Goal: Complete application form

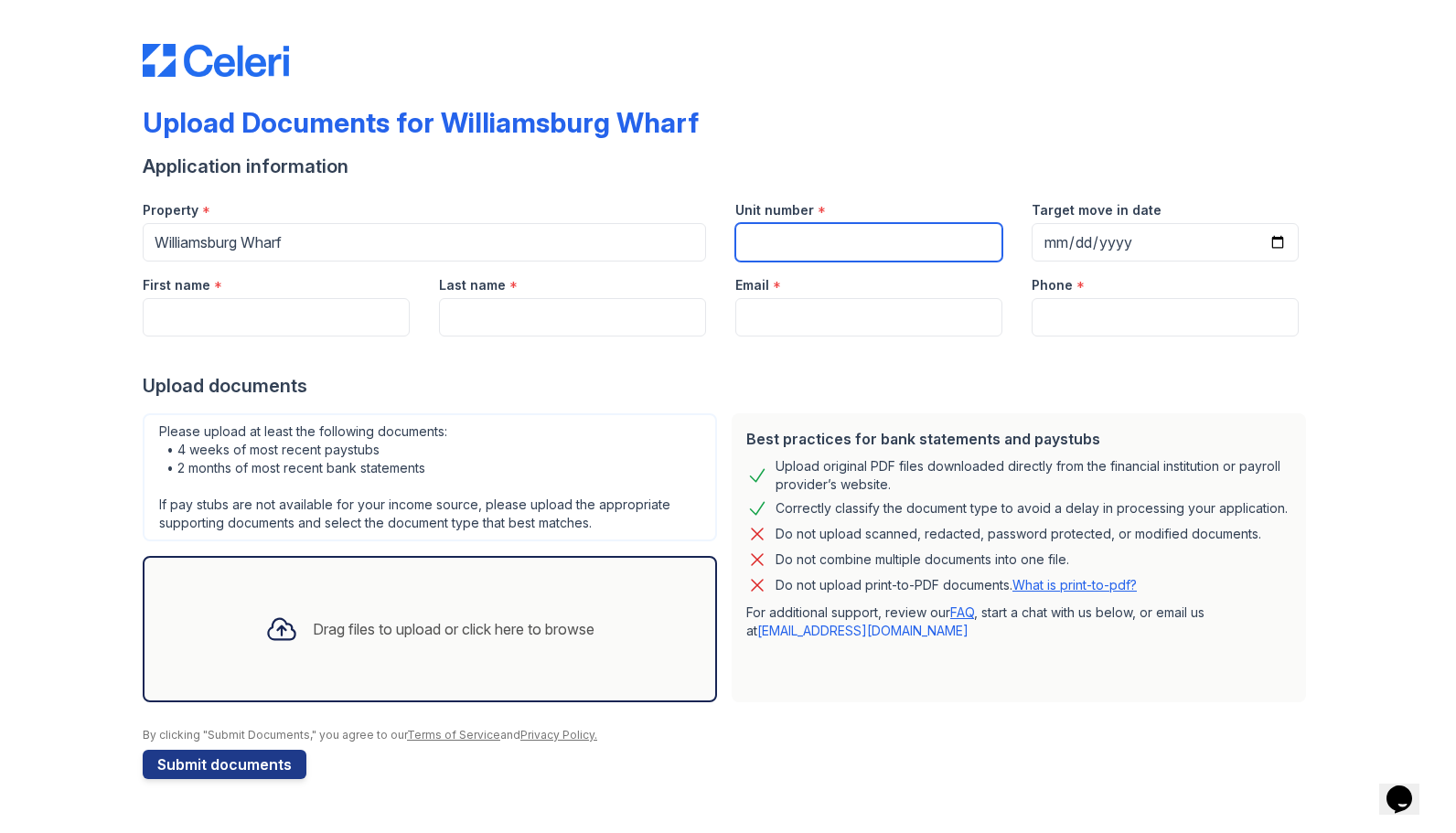
click at [863, 237] on input "Unit number" at bounding box center [869, 242] width 268 height 38
type input "418"
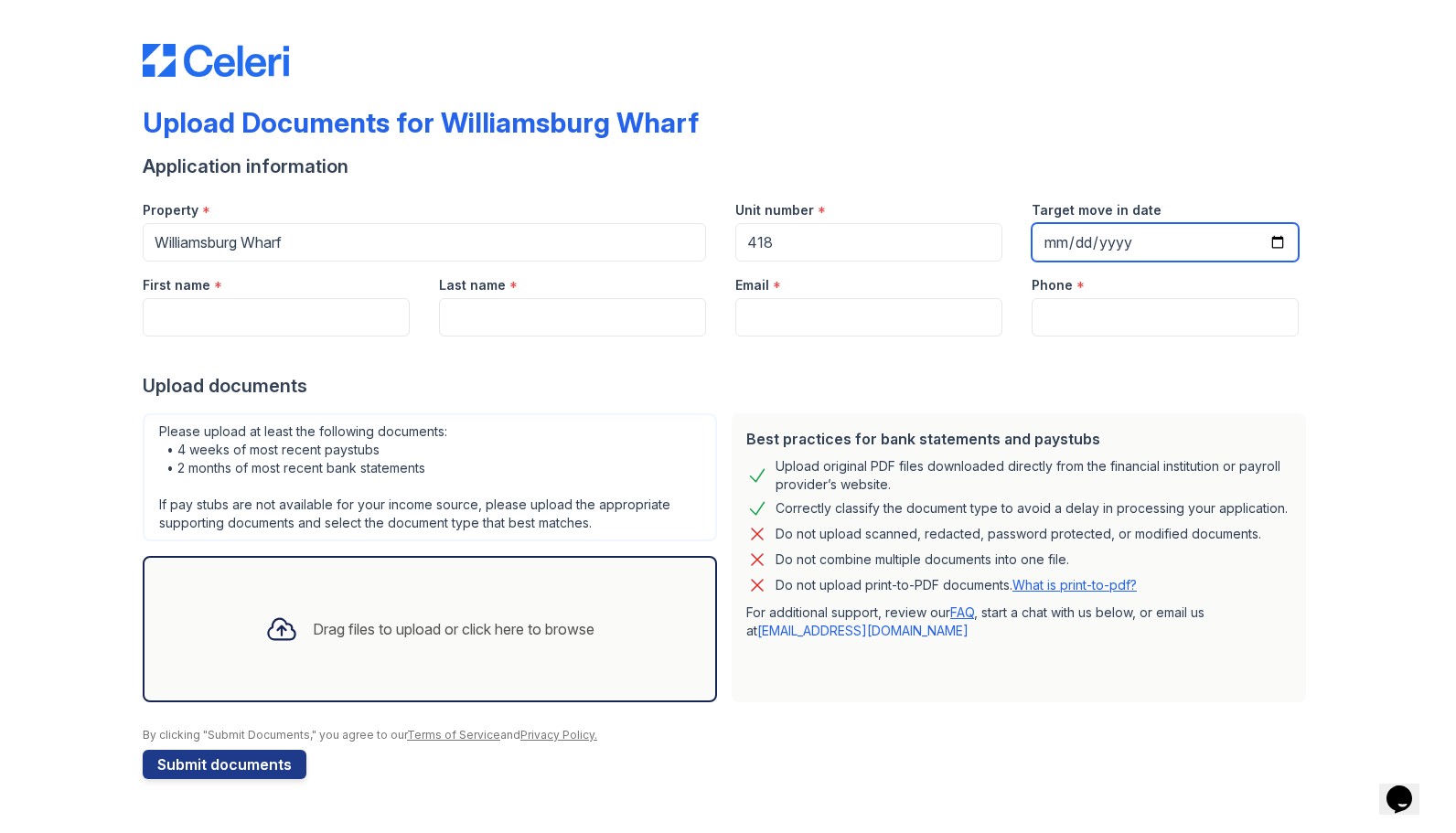
click at [1273, 249] on input "Target move in date" at bounding box center [1166, 242] width 268 height 38
type input "[DATE]"
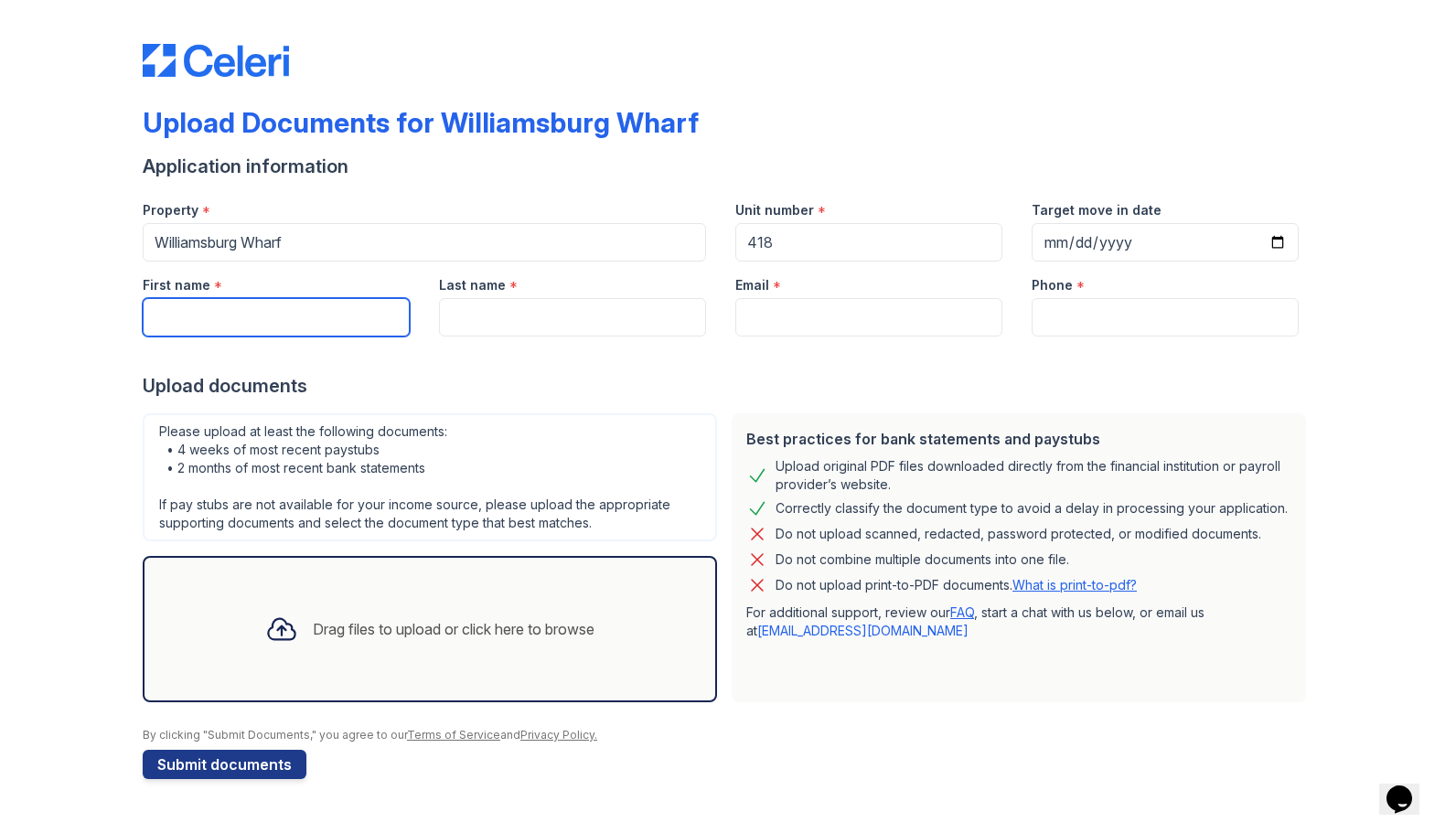
click at [342, 313] on input "First name" at bounding box center [276, 316] width 268 height 38
type input "[PERSON_NAME]"
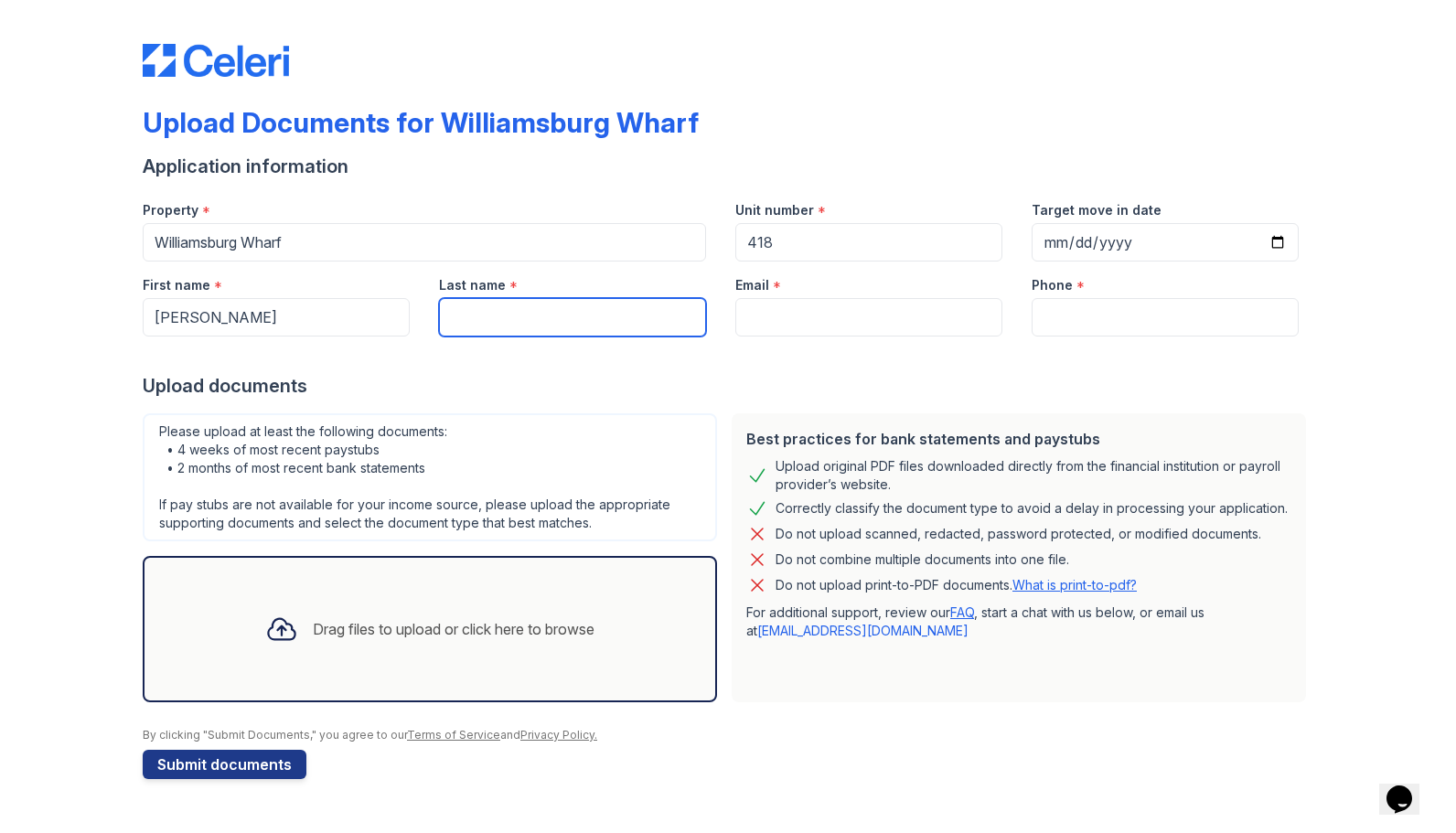
click at [496, 310] on input "Last name" at bounding box center [573, 316] width 268 height 38
type input "[PERSON_NAME]"
click at [521, 317] on input "Hammerschmidt" at bounding box center [573, 316] width 268 height 38
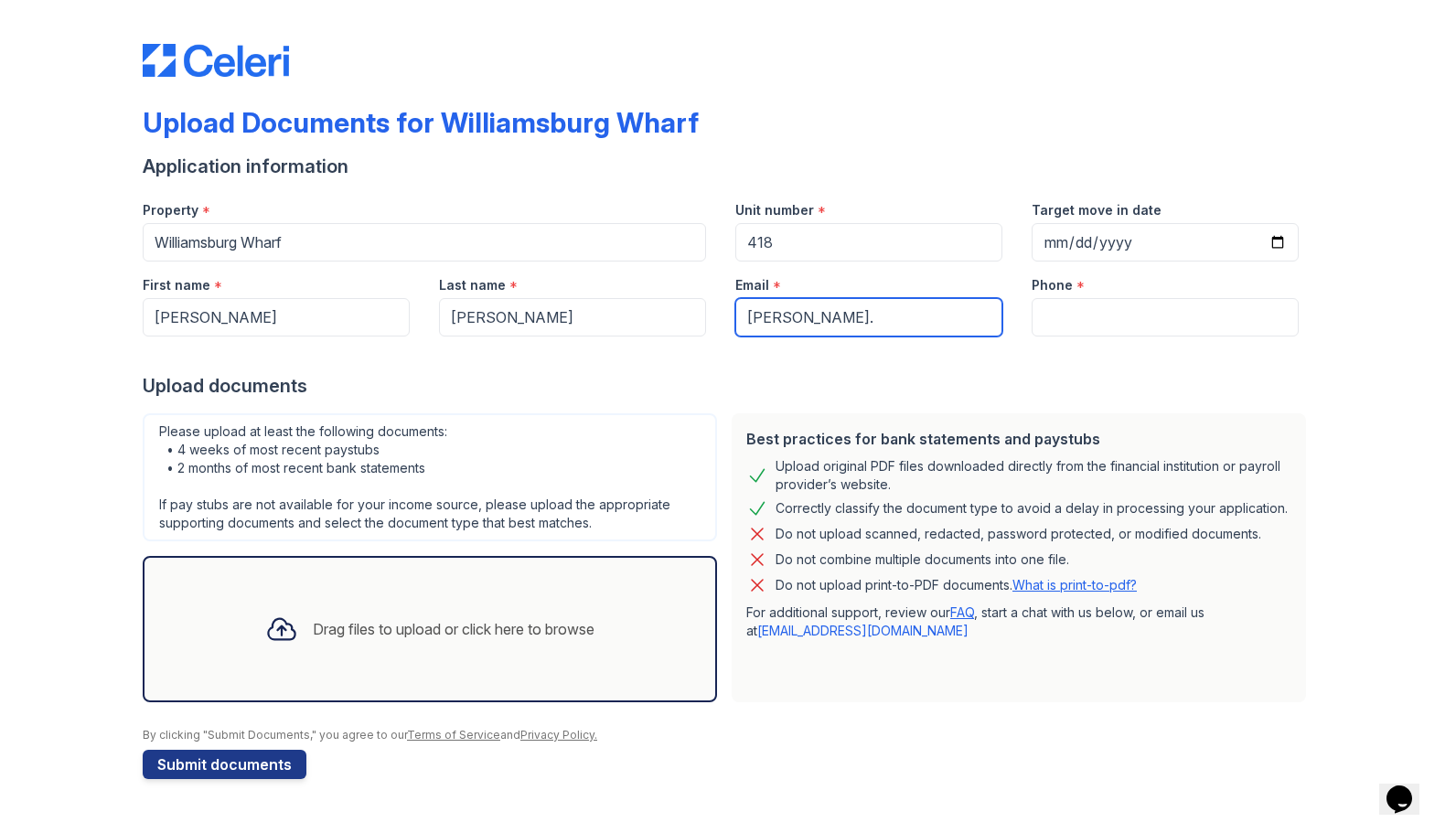
click at [896, 316] on input "lee." at bounding box center [869, 316] width 268 height 38
paste input "Hammerschmidt"
type input "[PERSON_NAME][EMAIL_ADDRESS][PERSON_NAME][DOMAIN_NAME]"
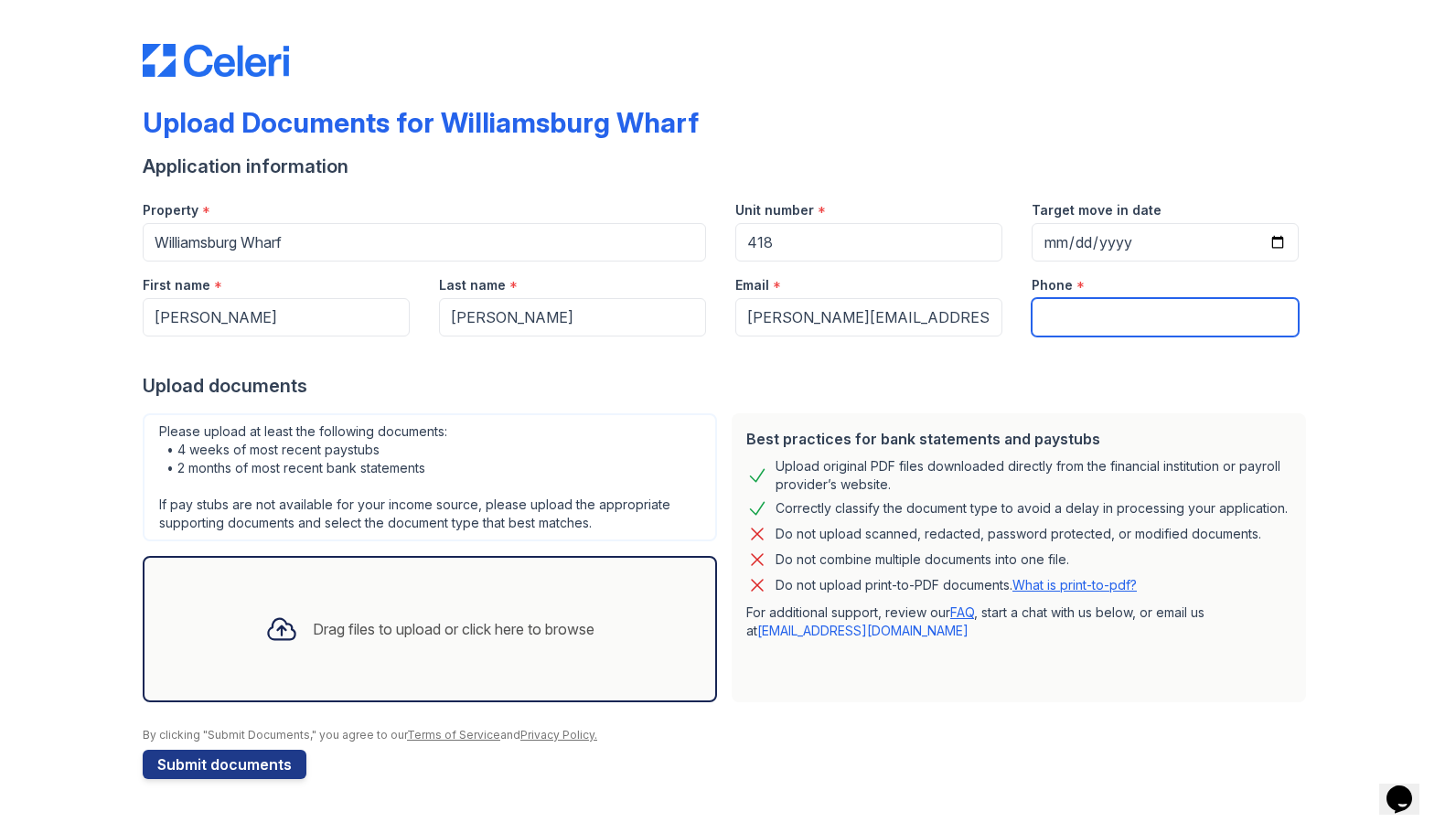
click at [1064, 309] on input "Phone" at bounding box center [1166, 316] width 268 height 38
type input "4152151480"
click at [1005, 383] on div "Upload documents" at bounding box center [728, 386] width 1171 height 25
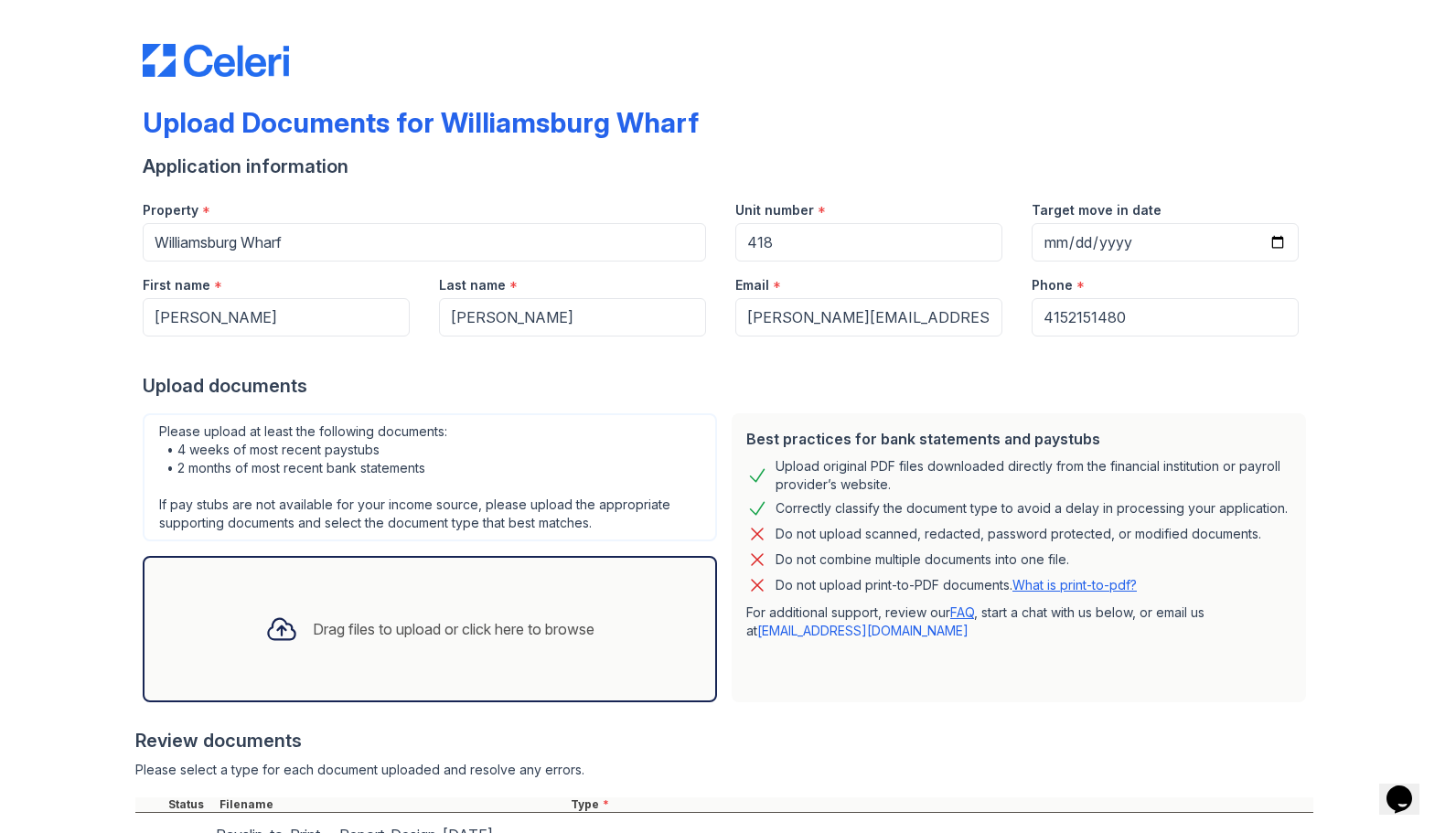
scroll to position [149, 0]
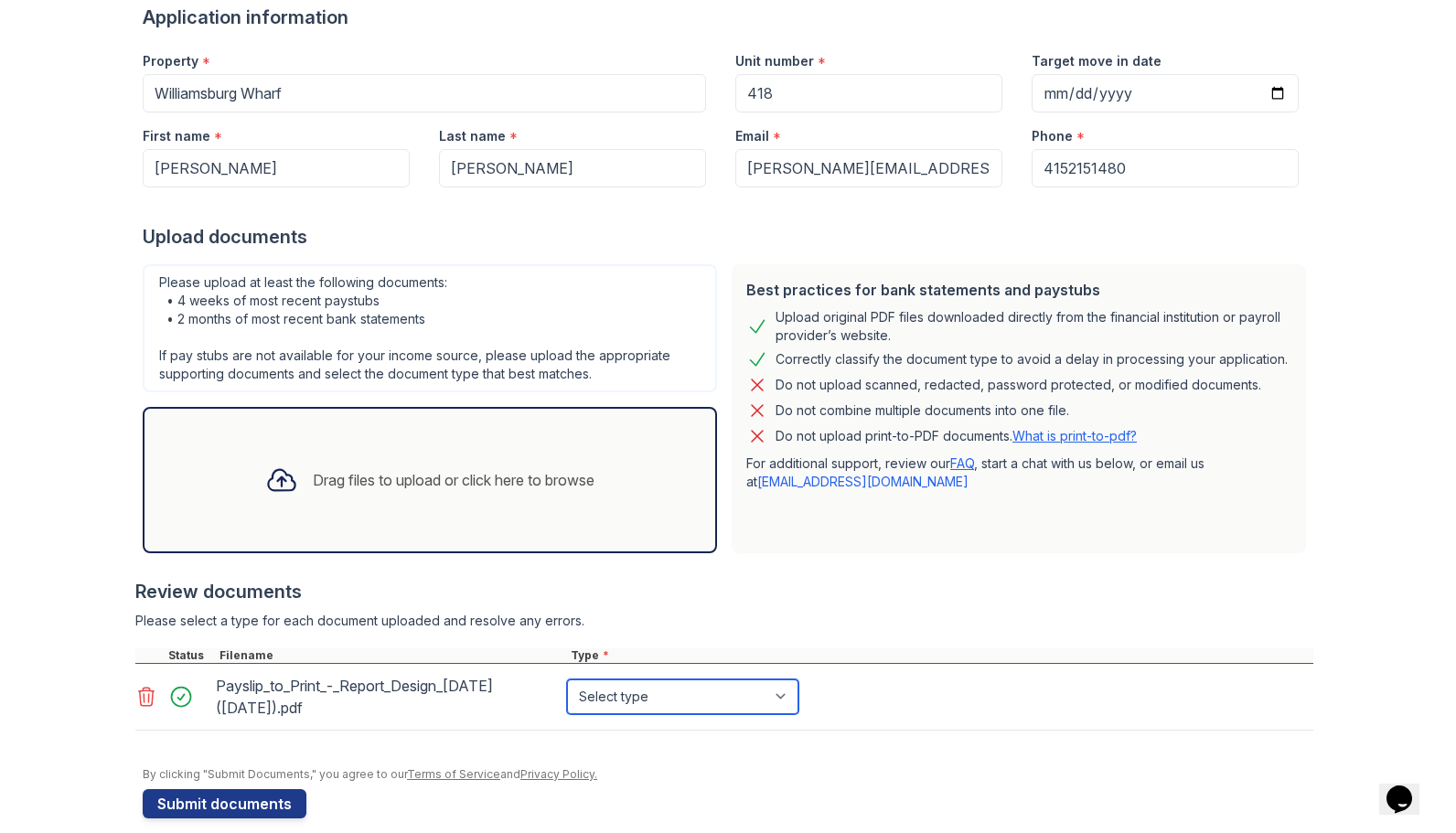
click at [657, 700] on select "Select type Paystub Bank Statement Offer Letter Tax Documents Benefit Award Let…" at bounding box center [683, 697] width 231 height 35
select select "paystub"
click at [567, 680] on select "Select type Paystub Bank Statement Offer Letter Tax Documents Benefit Award Let…" at bounding box center [683, 697] width 231 height 35
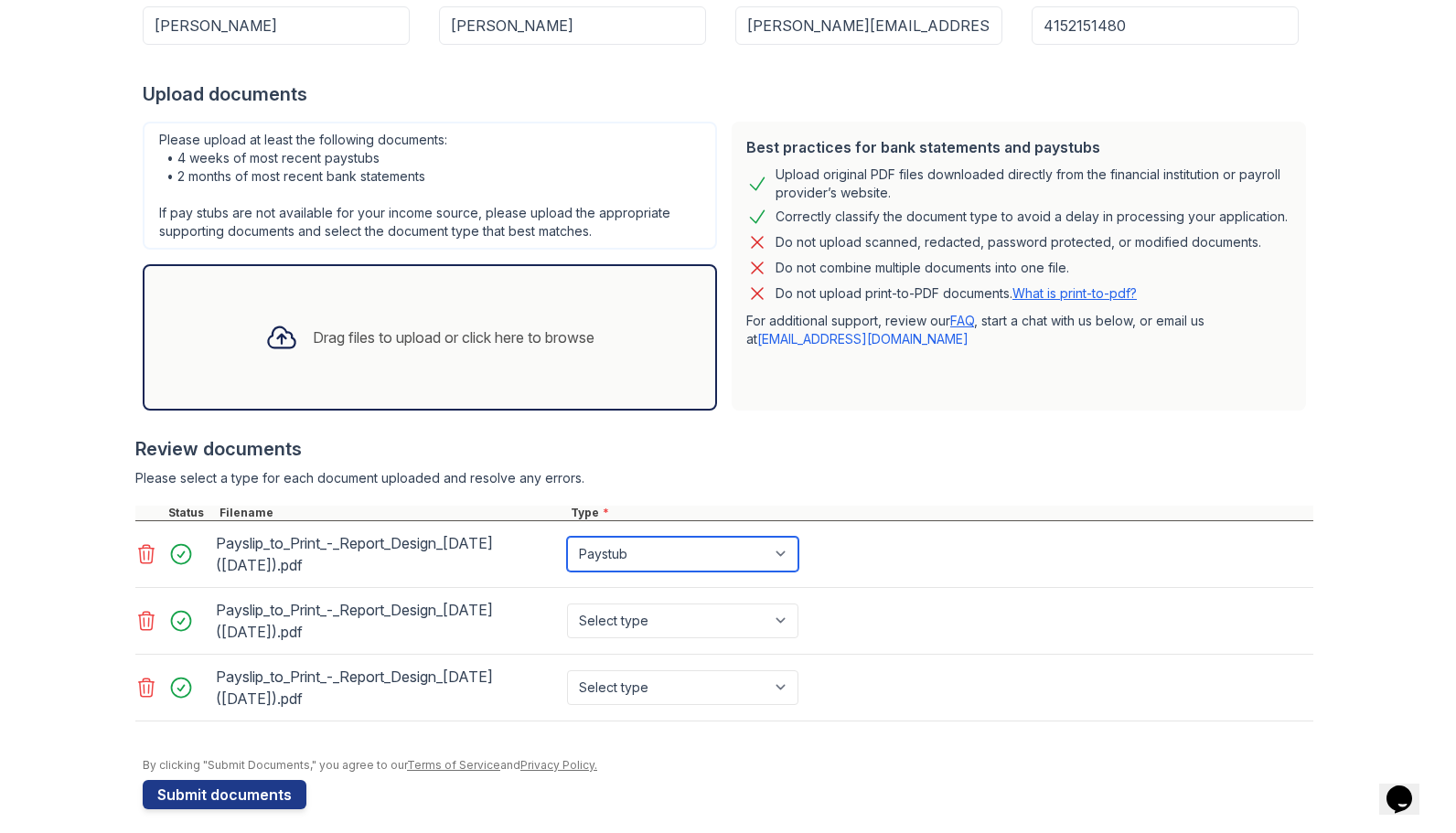
scroll to position [293, 0]
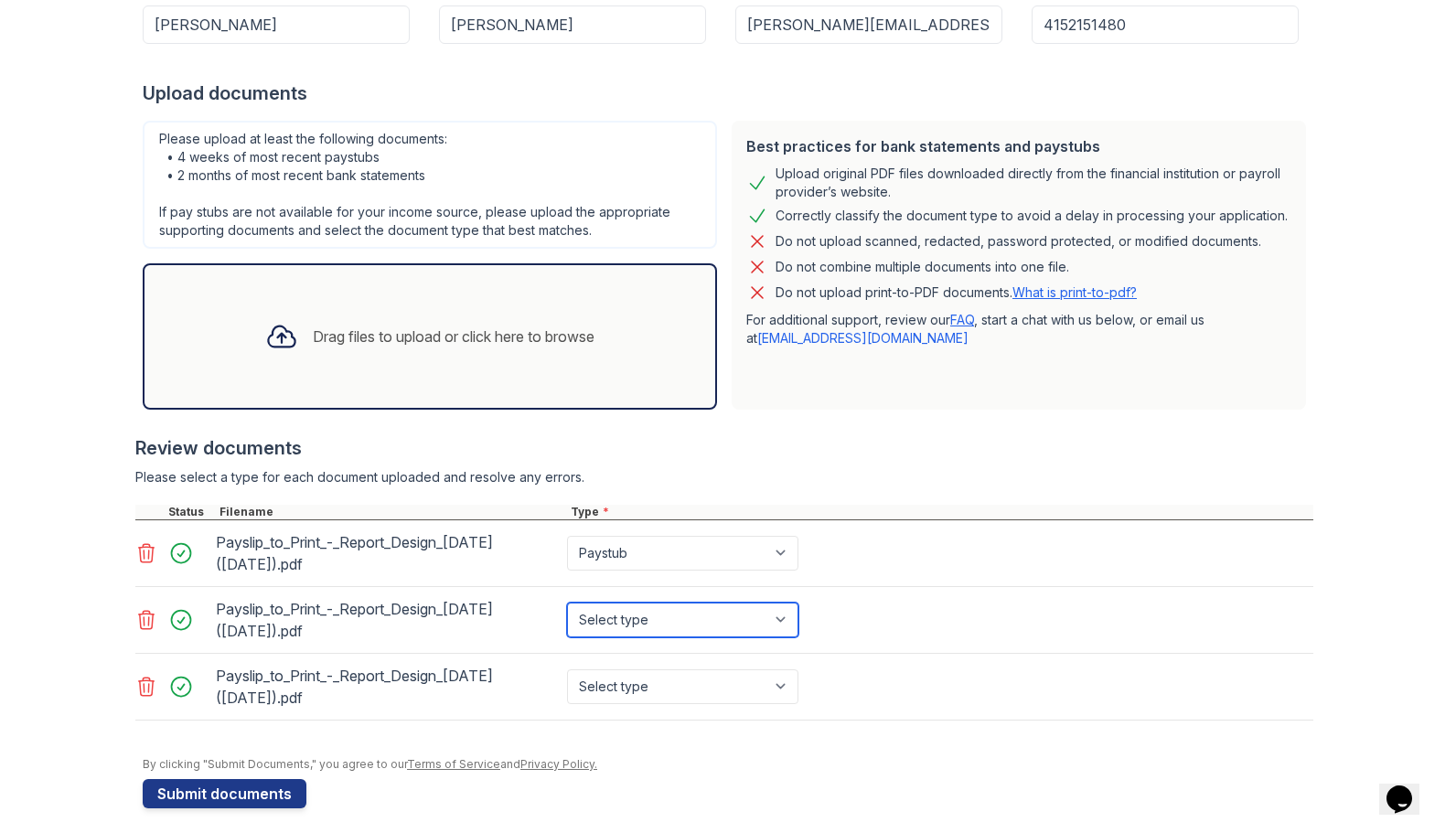
click at [609, 614] on select "Select type Paystub Bank Statement Offer Letter Tax Documents Benefit Award Let…" at bounding box center [683, 620] width 231 height 35
select select "paystub"
click at [567, 603] on select "Select type Paystub Bank Statement Offer Letter Tax Documents Benefit Award Let…" at bounding box center [683, 620] width 231 height 35
click at [613, 670] on select "Select type Paystub Bank Statement Offer Letter Tax Documents Benefit Award Let…" at bounding box center [683, 687] width 231 height 35
select select "paystub"
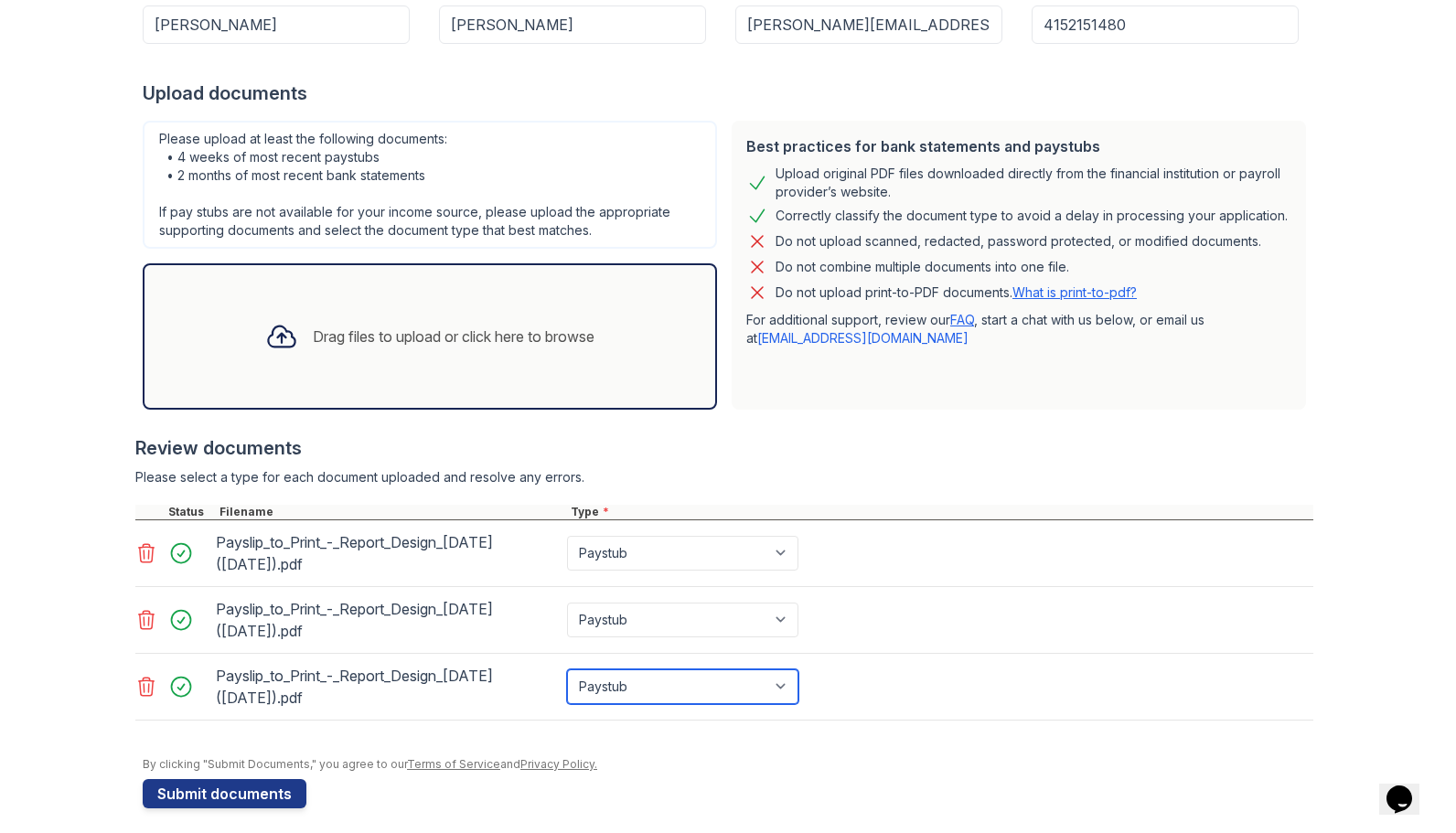
click at [567, 670] on select "Select type Paystub Bank Statement Offer Letter Tax Documents Benefit Award Let…" at bounding box center [683, 687] width 231 height 35
click at [854, 469] on div "Please select a type for each document uploaded and resolve any errors." at bounding box center [725, 478] width 1179 height 19
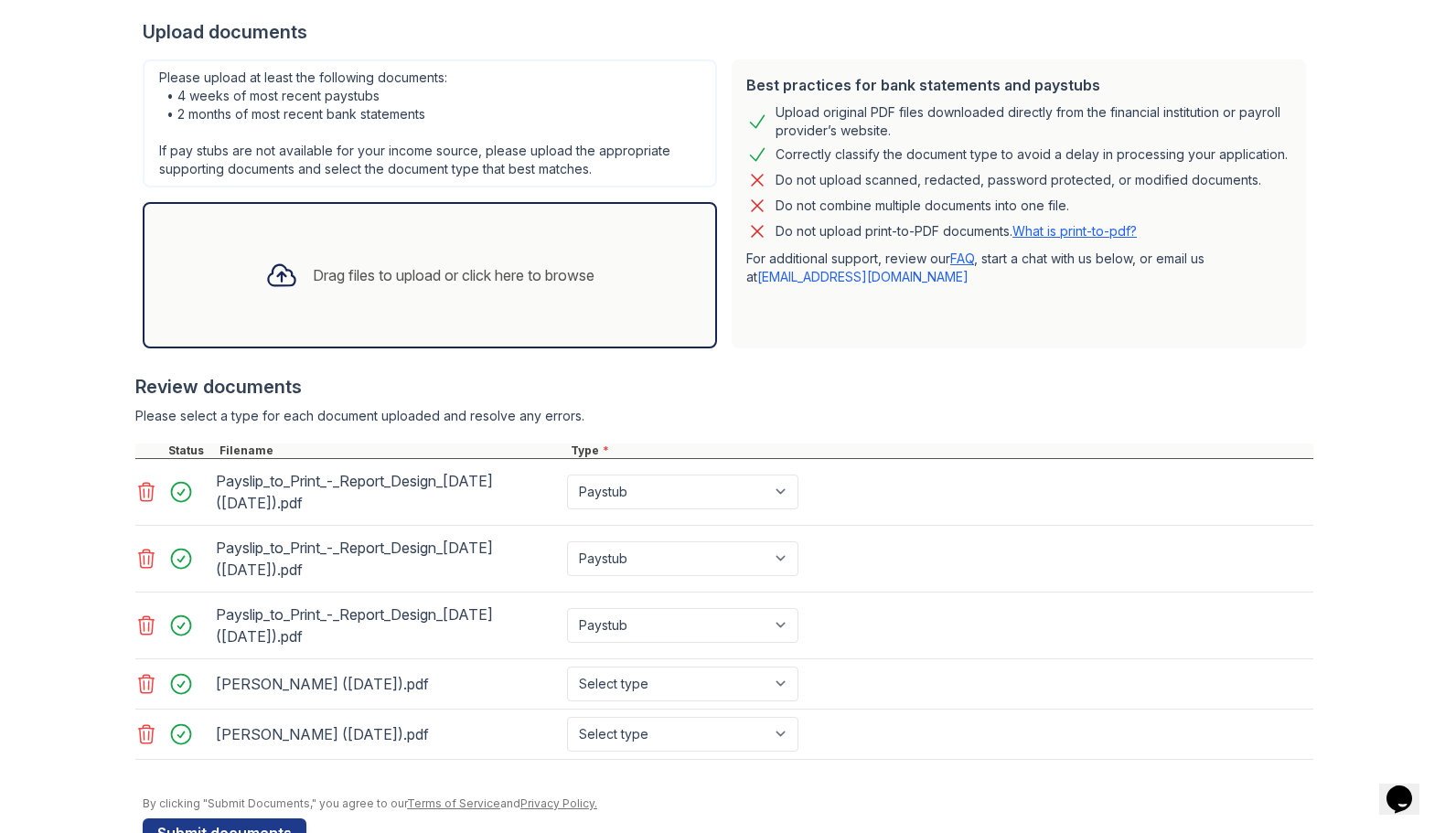
scroll to position [357, 0]
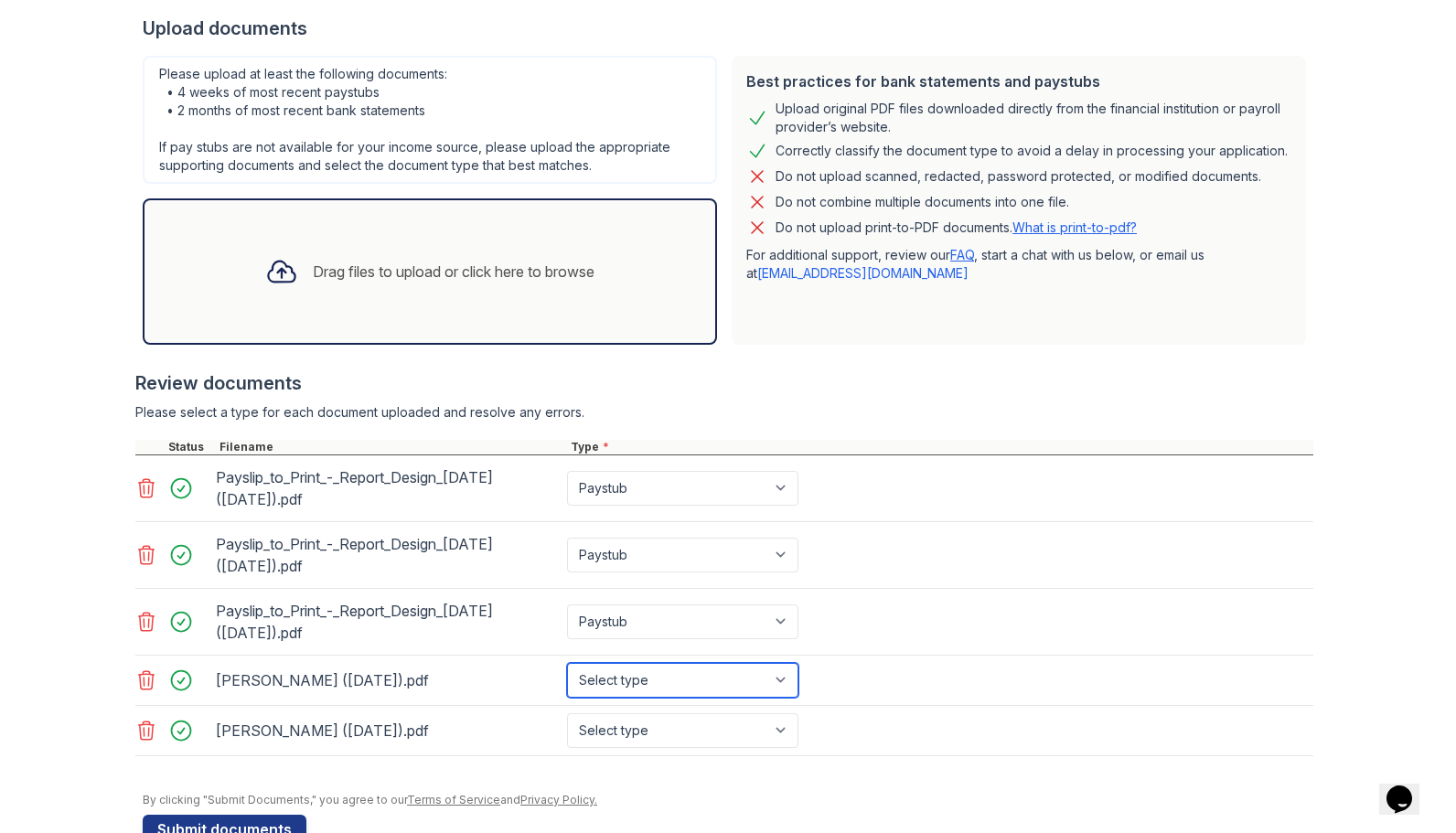
click at [631, 678] on select "Select type Paystub Bank Statement Offer Letter Tax Documents Benefit Award Let…" at bounding box center [683, 681] width 231 height 35
select select "bank_statement"
click at [567, 663] on select "Select type Paystub Bank Statement Offer Letter Tax Documents Benefit Award Let…" at bounding box center [683, 681] width 231 height 35
click at [624, 725] on select "Select type Paystub Bank Statement Offer Letter Tax Documents Benefit Award Let…" at bounding box center [683, 731] width 231 height 35
select select "bank_statement"
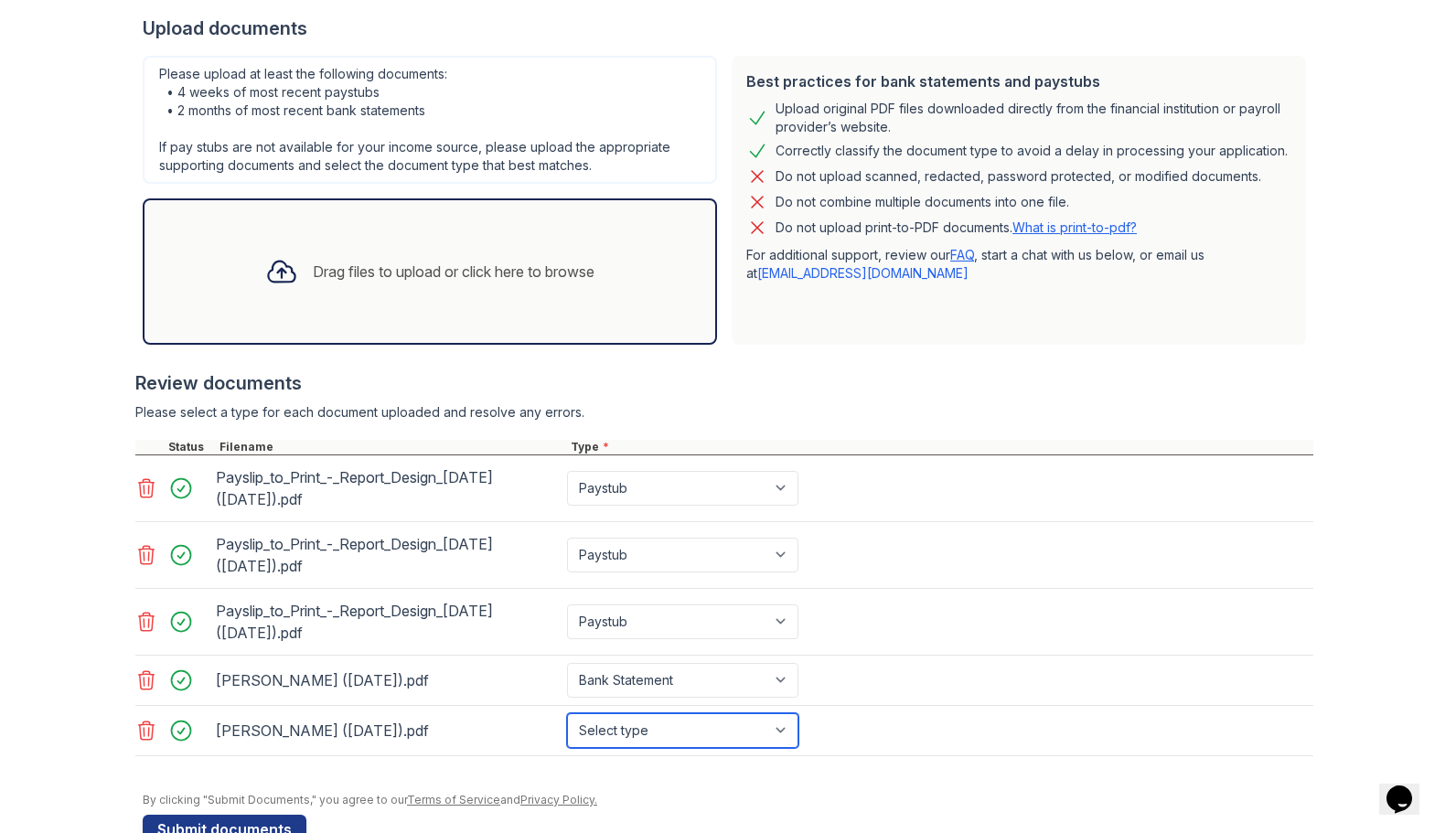
click at [567, 714] on select "Select type Paystub Bank Statement Offer Letter Tax Documents Benefit Award Let…" at bounding box center [683, 731] width 231 height 35
click at [677, 668] on select "Select type Paystub Bank Statement Offer Letter Tax Documents Benefit Award Let…" at bounding box center [683, 681] width 231 height 35
click at [812, 426] on div at bounding box center [725, 431] width 1179 height 19
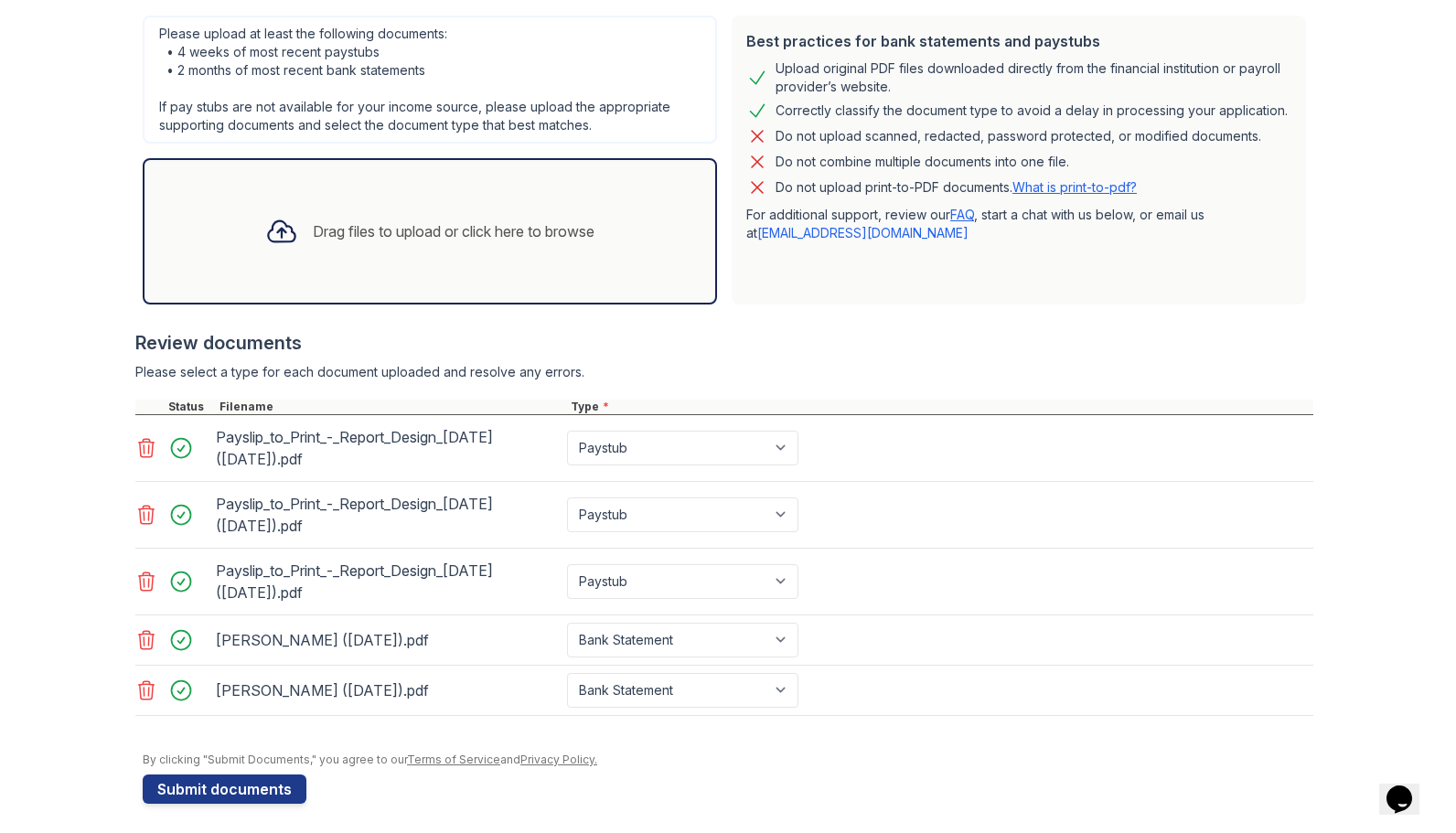
scroll to position [400, 0]
click at [262, 780] on button "Submit documents" at bounding box center [225, 787] width 164 height 29
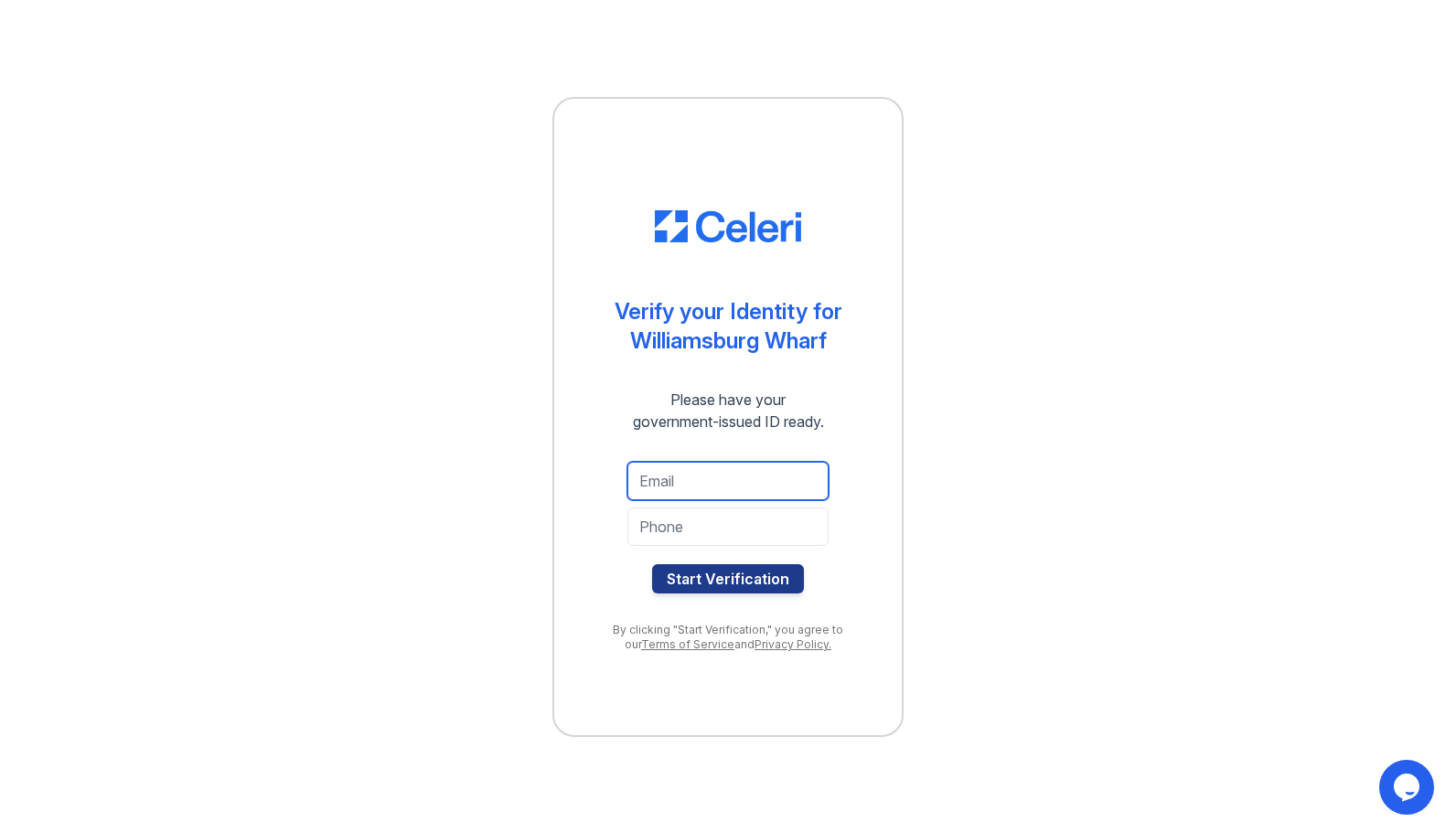
click at [780, 483] on input "email" at bounding box center [728, 480] width 201 height 38
type input "[PERSON_NAME][EMAIL_ADDRESS][PERSON_NAME][DOMAIN_NAME]"
type input "4152151480"
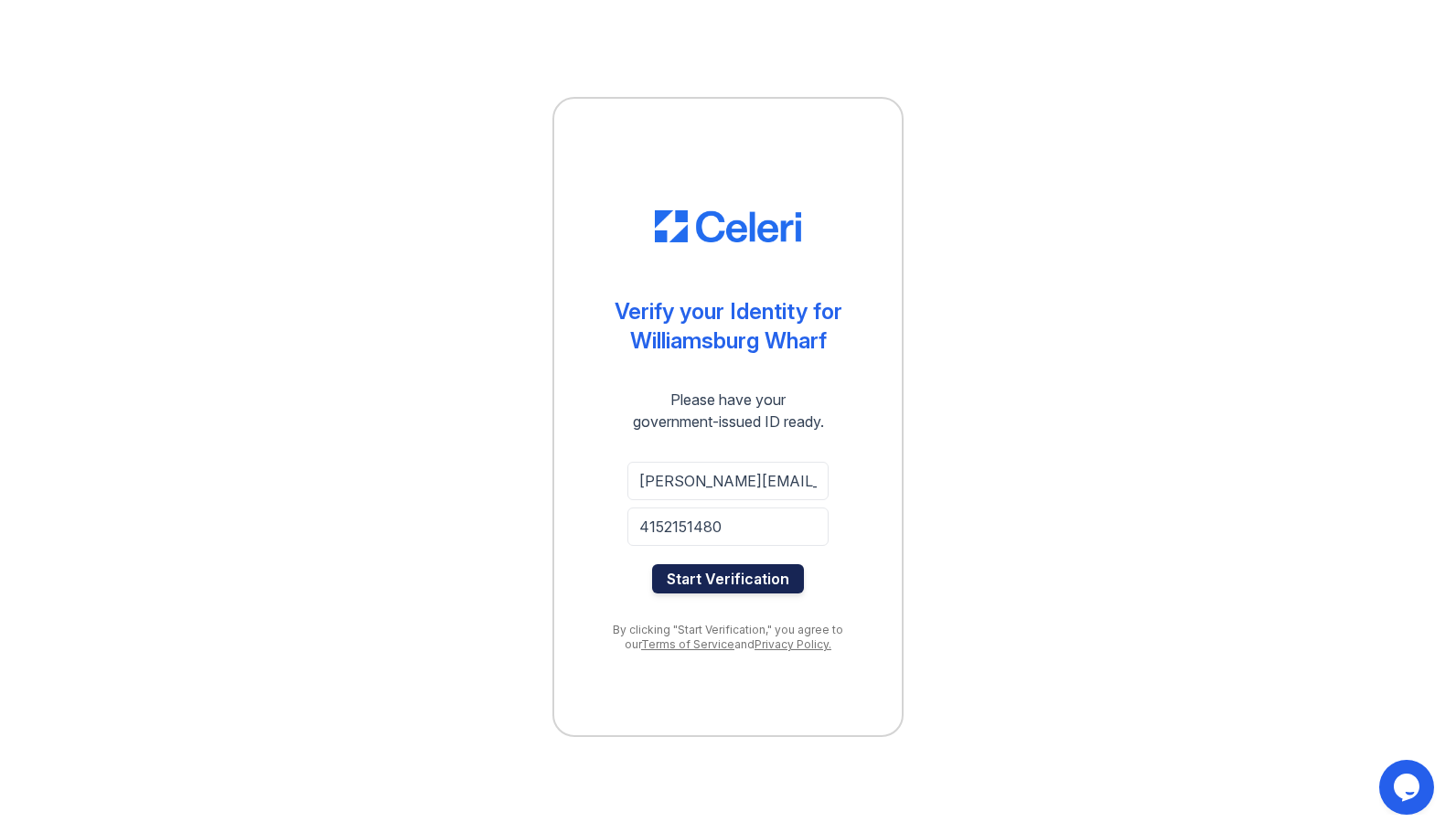
click at [752, 580] on button "Start Verification" at bounding box center [728, 579] width 152 height 29
